Goal: Use online tool/utility: Utilize a website feature to perform a specific function

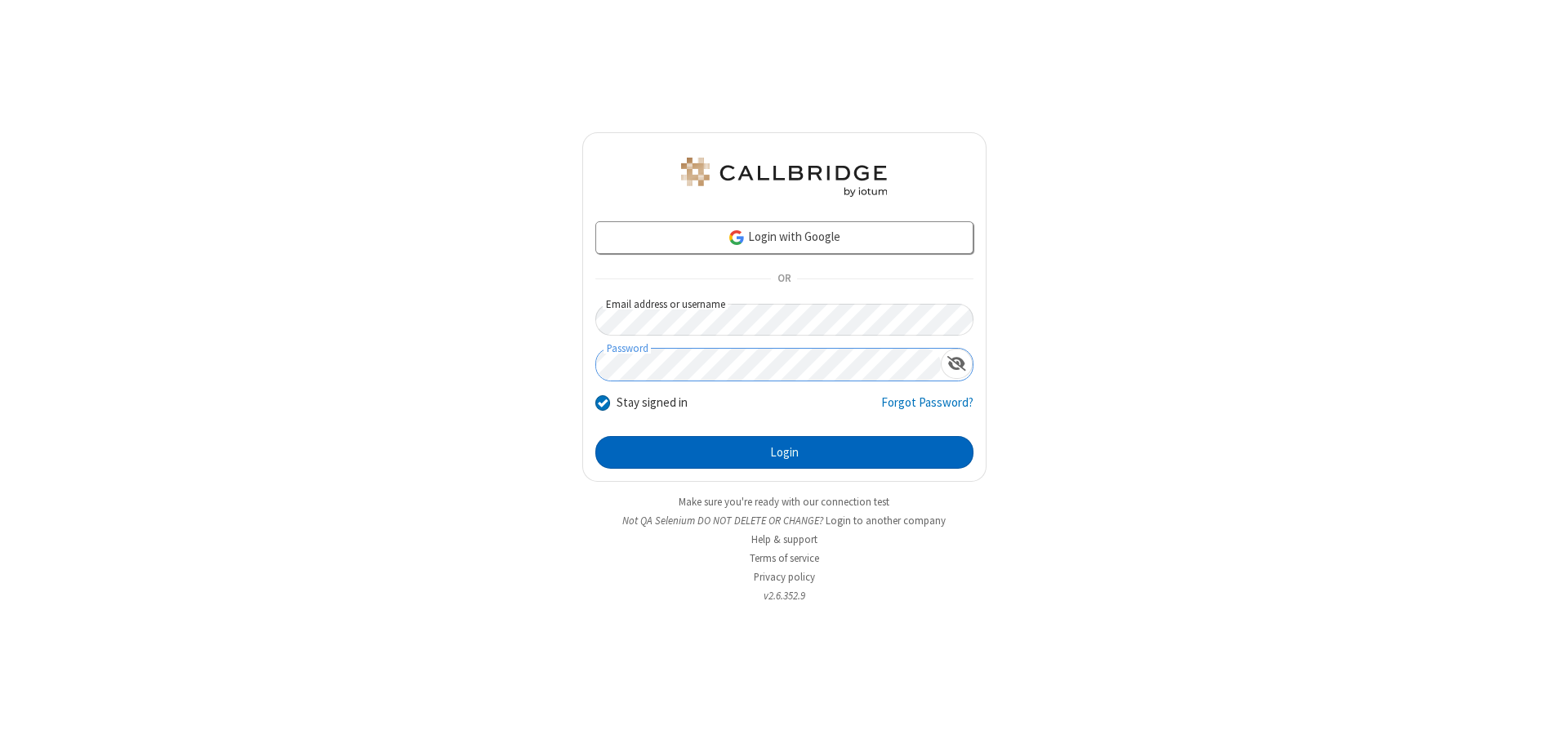
click at [784, 453] on button "Login" at bounding box center [784, 453] width 378 height 33
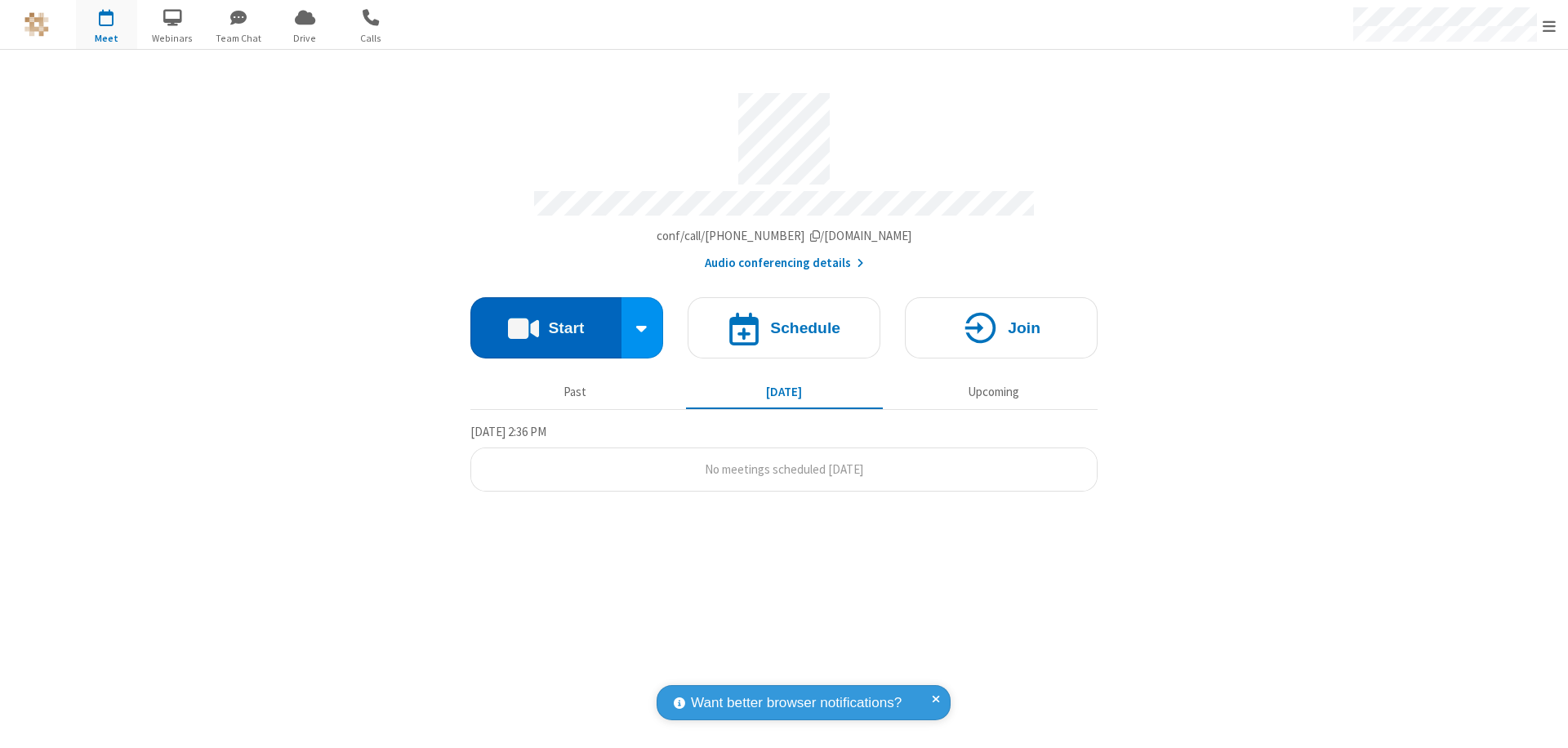
click at [546, 320] on button "Start" at bounding box center [546, 327] width 151 height 61
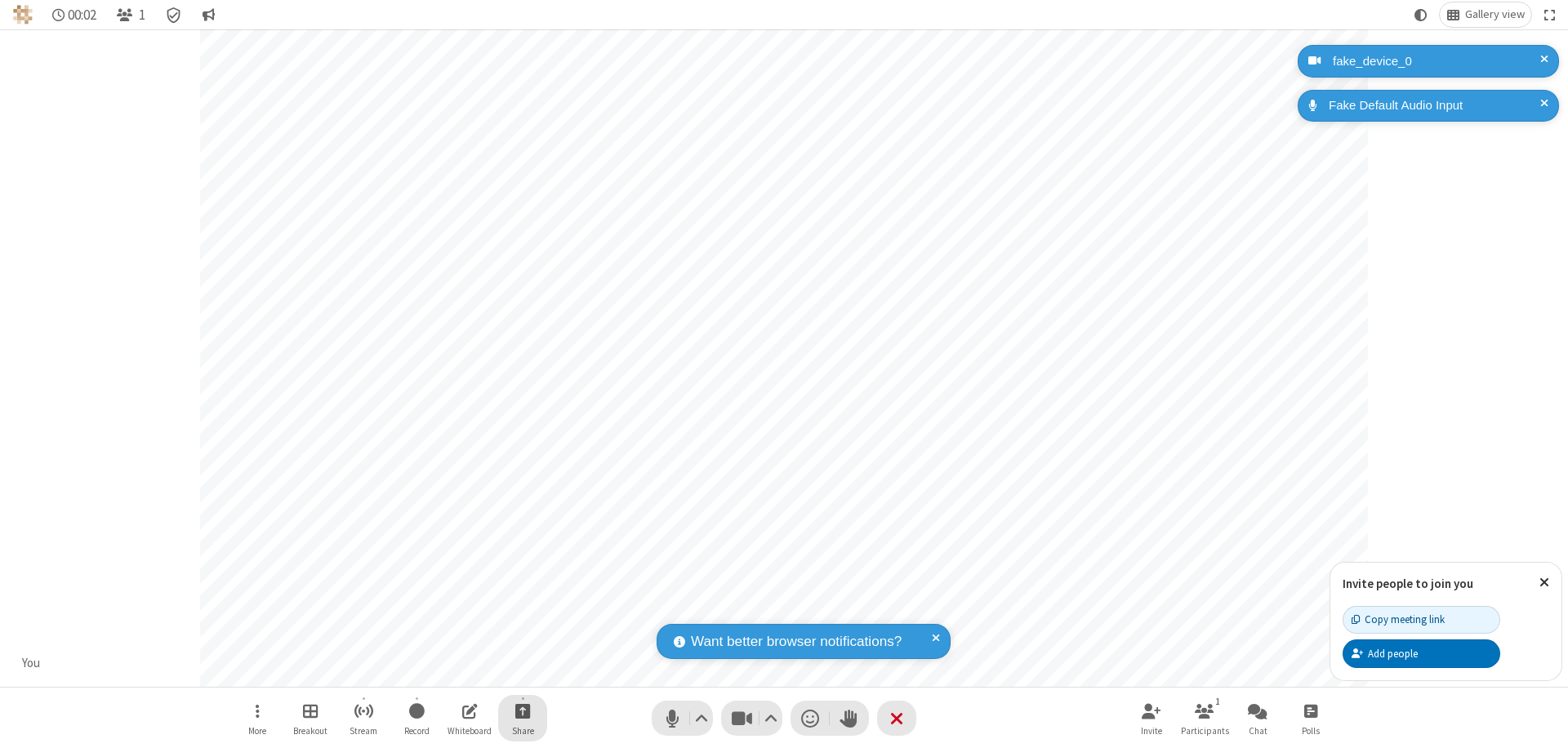
click at [523, 710] on span "Start sharing" at bounding box center [523, 711] width 15 height 21
click at [456, 672] on span "Share my screen" at bounding box center [457, 672] width 19 height 14
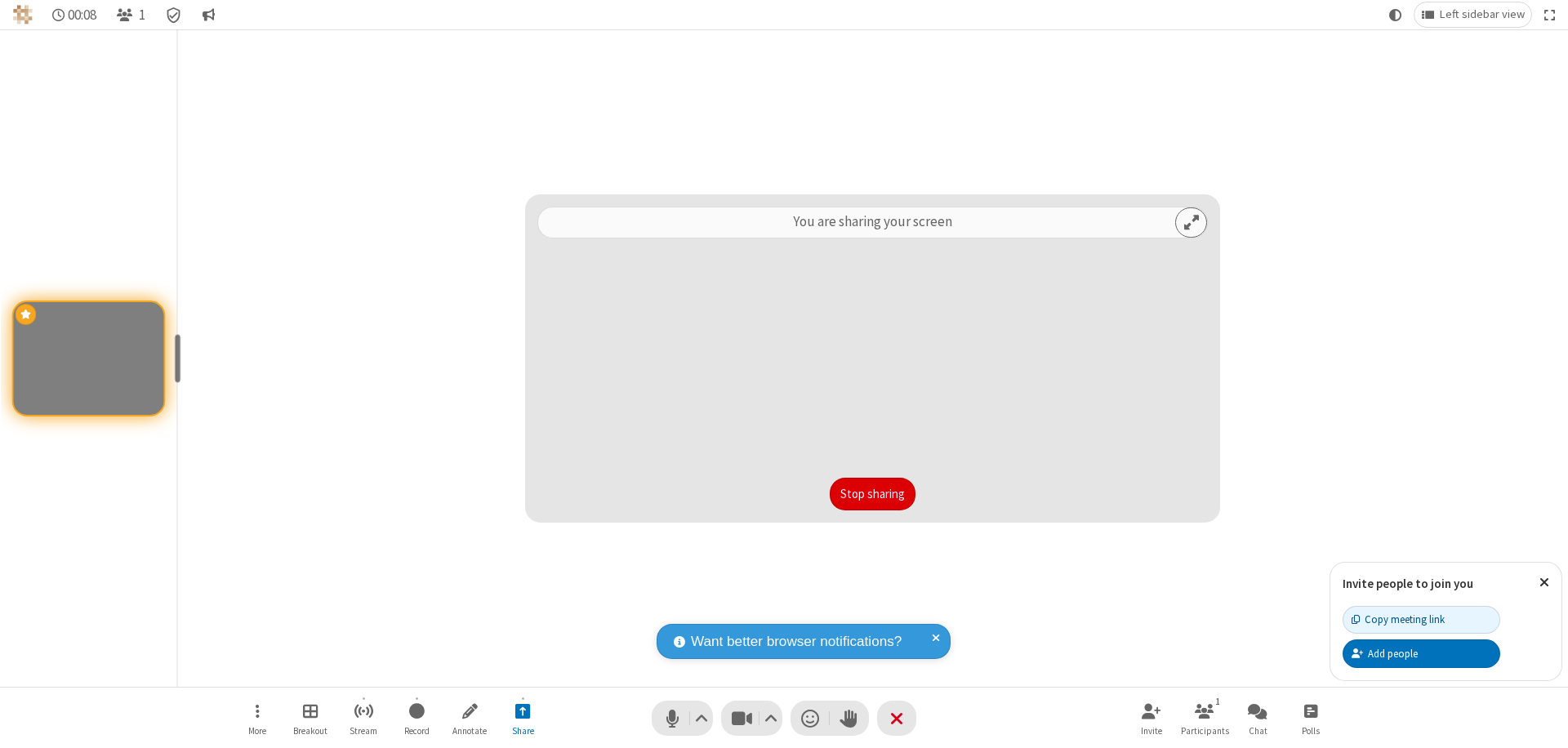
click at [872, 494] on button "Stop sharing" at bounding box center [872, 494] width 86 height 33
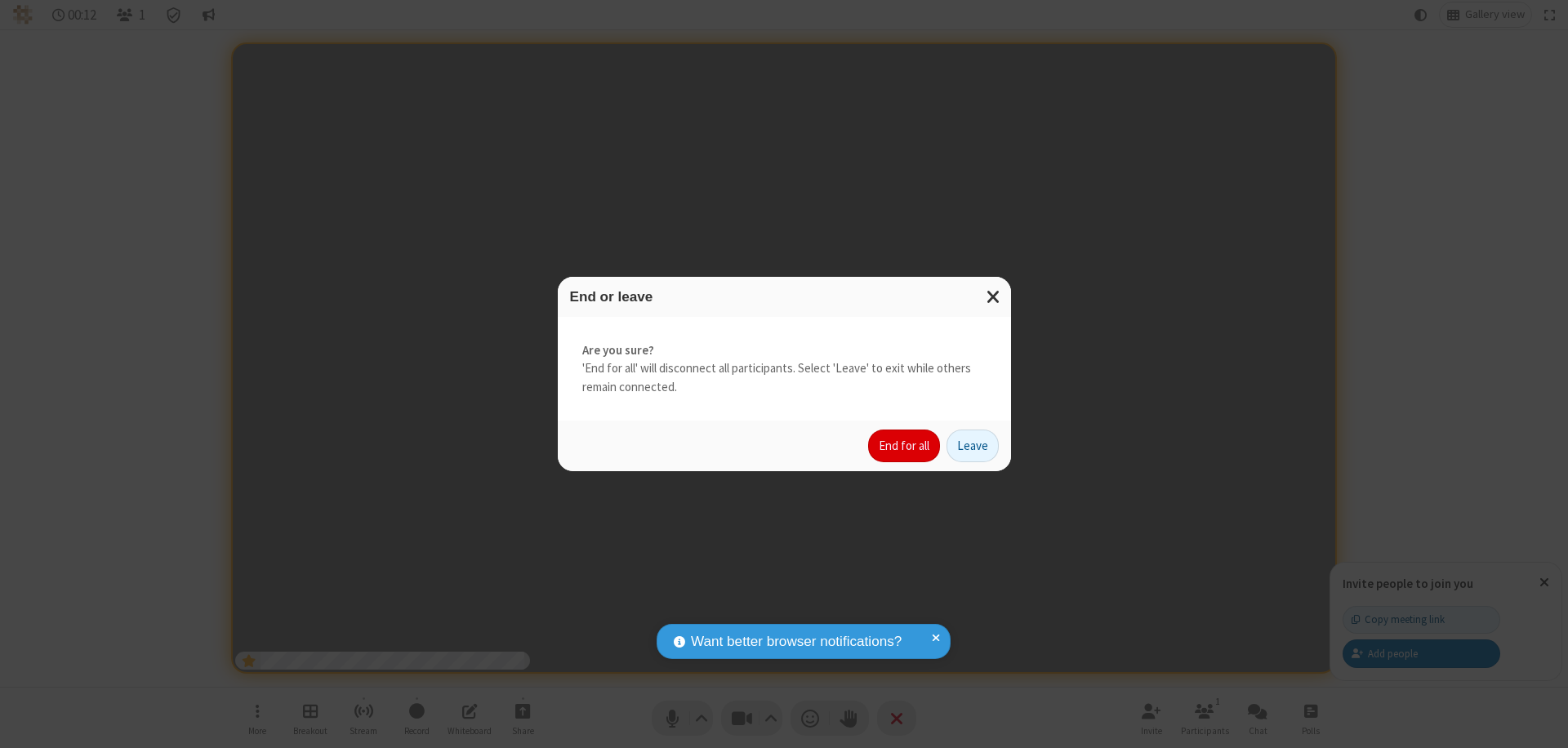
click at [905, 446] on button "End for all" at bounding box center [904, 446] width 71 height 33
